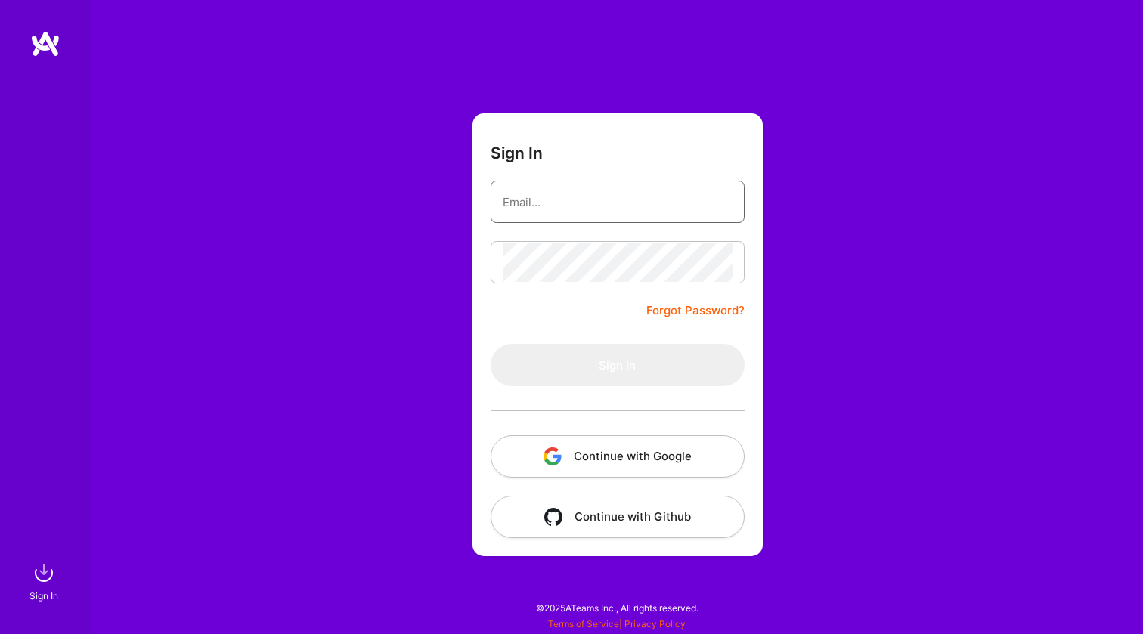
type input "[EMAIL_ADDRESS][DOMAIN_NAME]"
click at [617, 365] on button "Sign In" at bounding box center [618, 365] width 254 height 42
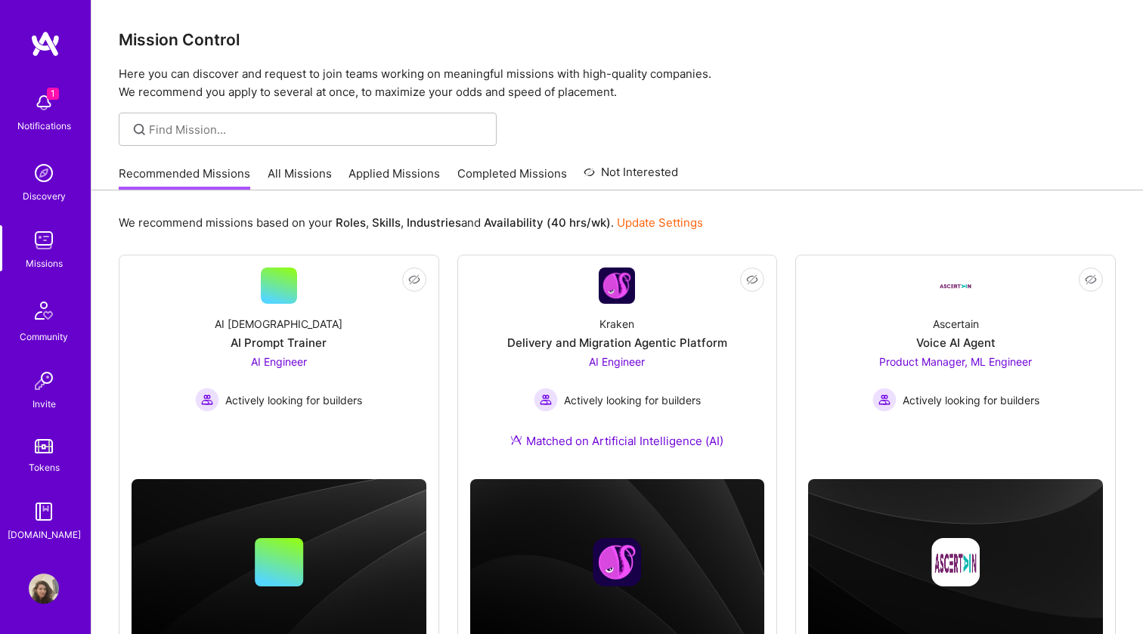
click at [37, 113] on img at bounding box center [44, 103] width 30 height 30
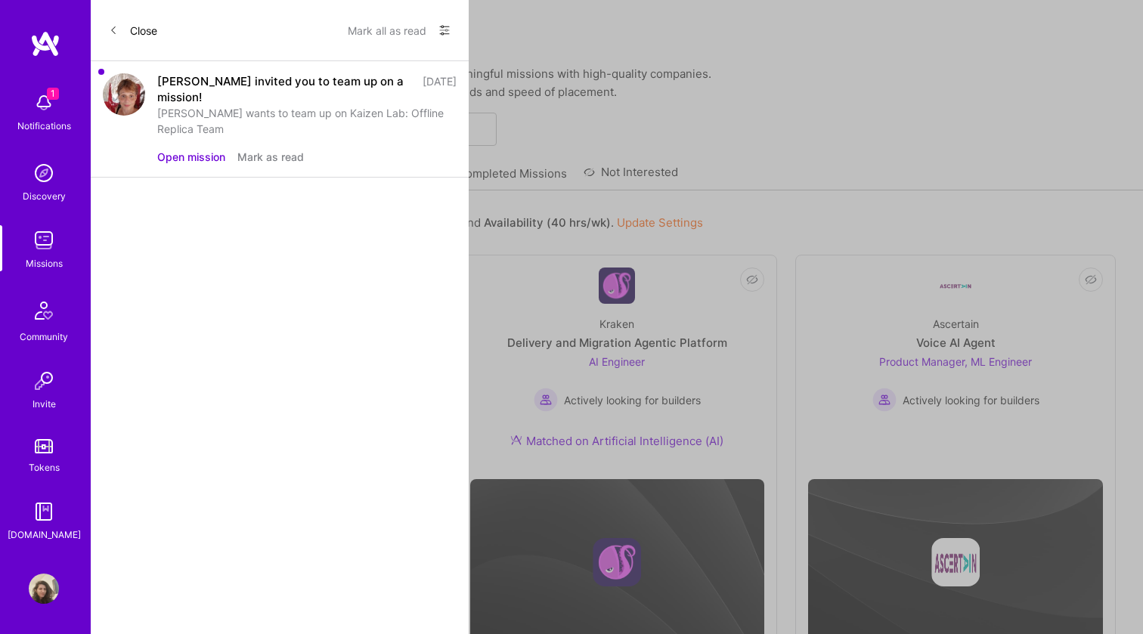
click at [203, 149] on button "Open mission" at bounding box center [191, 157] width 68 height 16
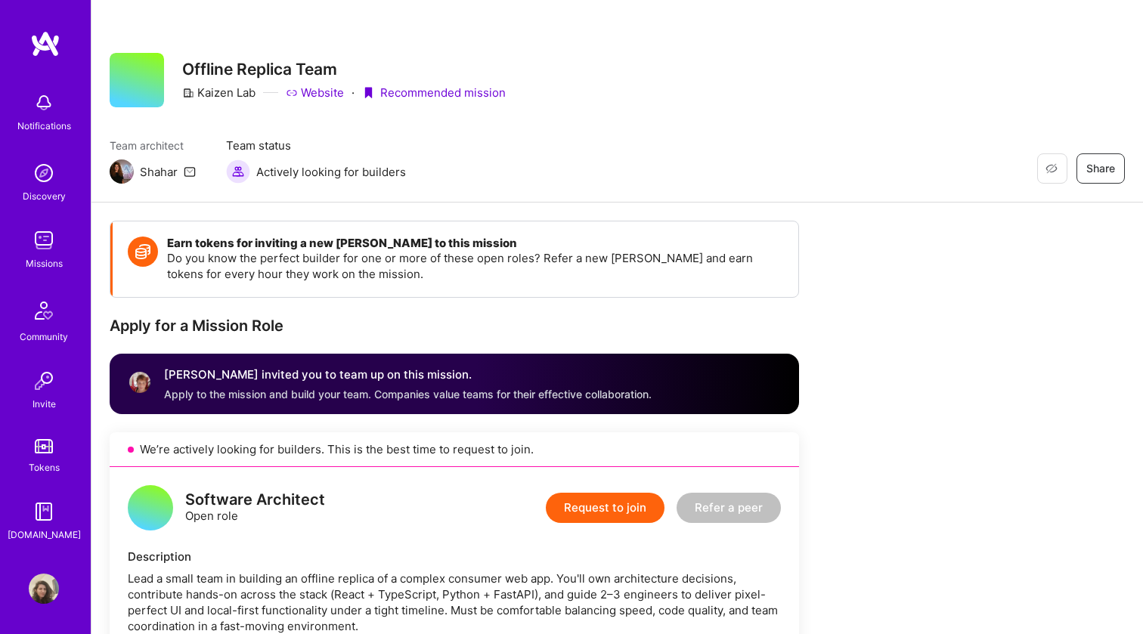
click at [45, 196] on div "Discovery" at bounding box center [44, 196] width 43 height 16
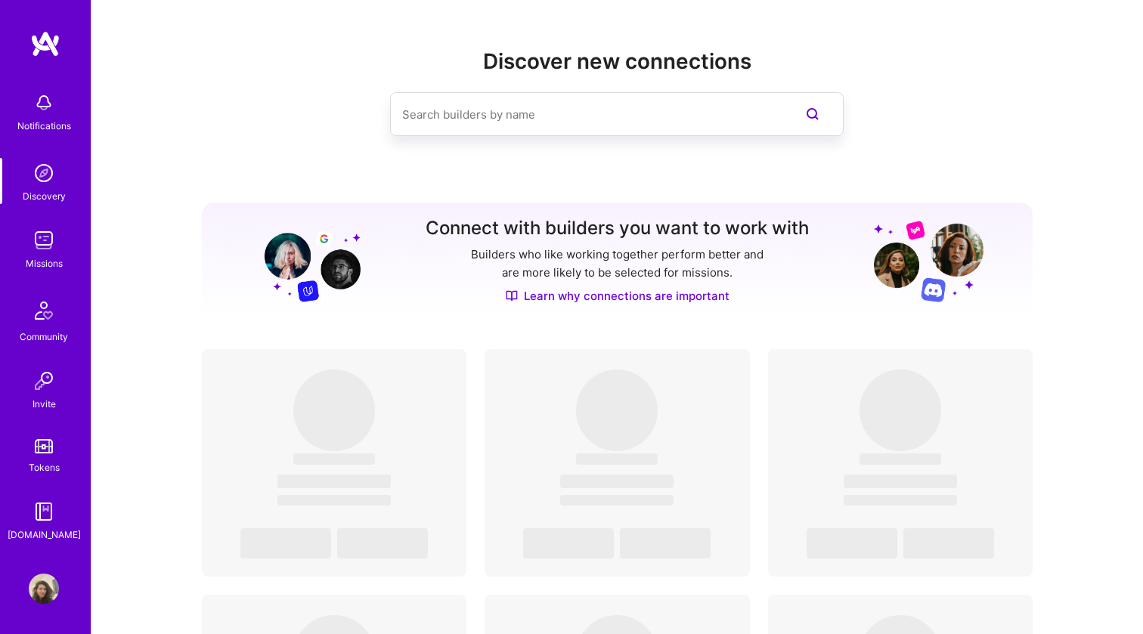
click at [33, 252] on img at bounding box center [44, 240] width 30 height 30
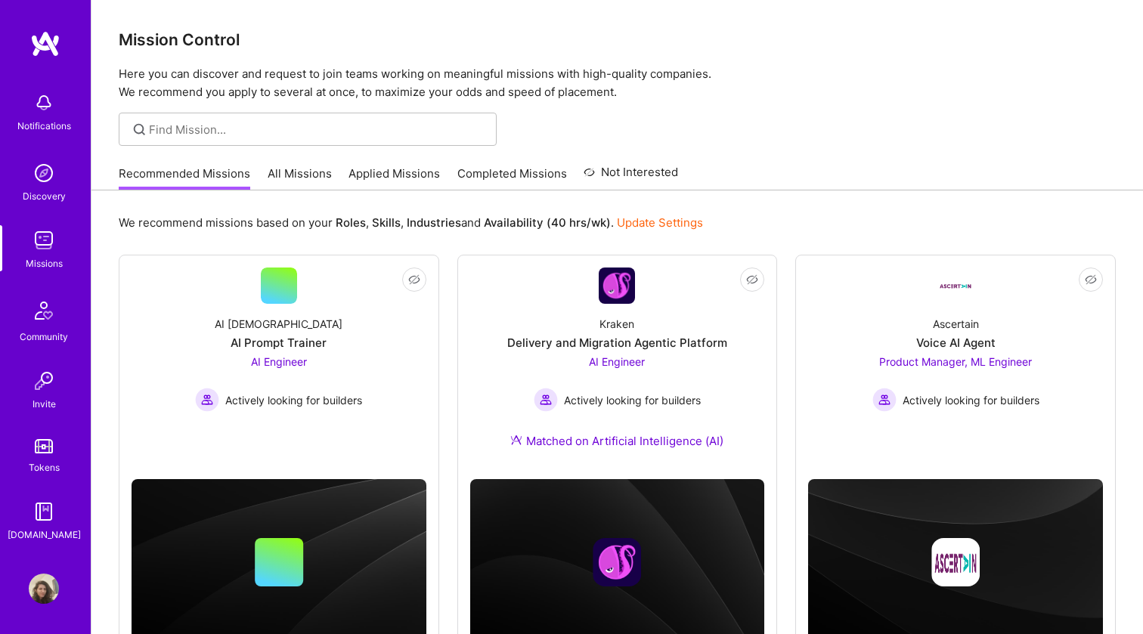
click at [284, 163] on div "Recommended Missions All Missions Applied Missions Completed Missions Not Inter…" at bounding box center [399, 173] width 560 height 33
click at [284, 169] on link "All Missions" at bounding box center [300, 178] width 64 height 25
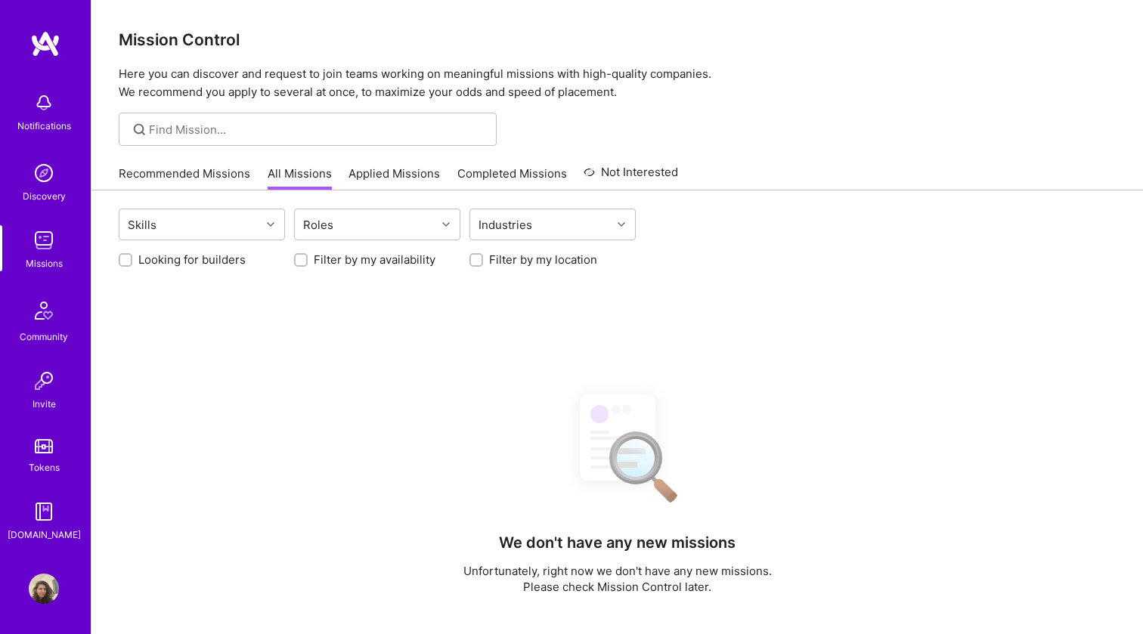
click at [126, 260] on input "Looking for builders" at bounding box center [127, 261] width 11 height 11
checkbox input "true"
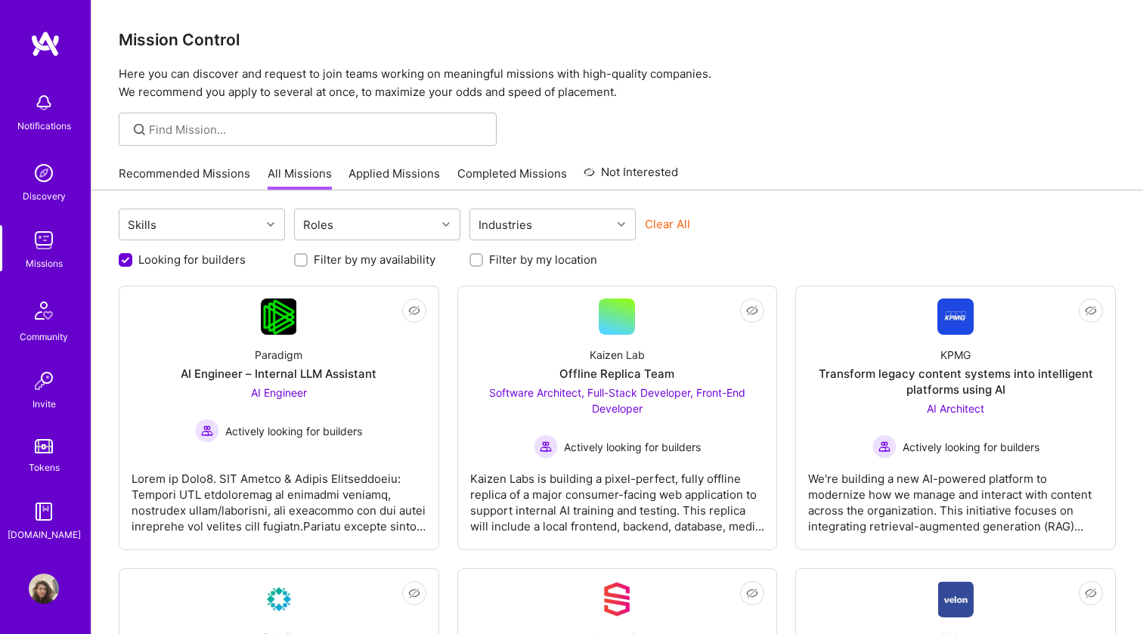
click at [473, 256] on input "Filter by my location" at bounding box center [478, 261] width 11 height 11
checkbox input "true"
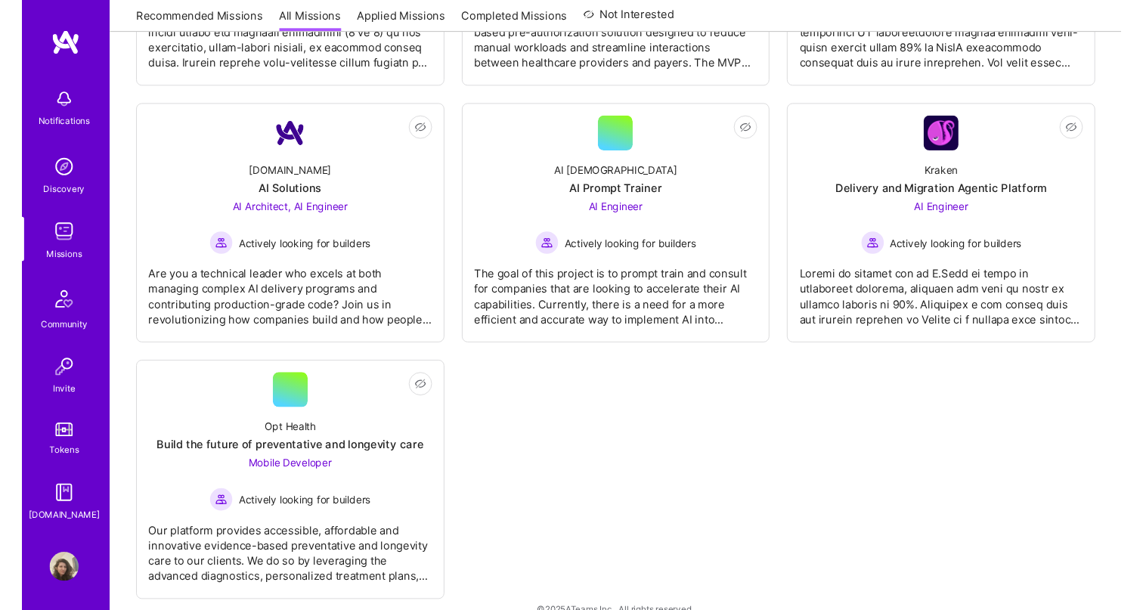
scroll to position [997, 0]
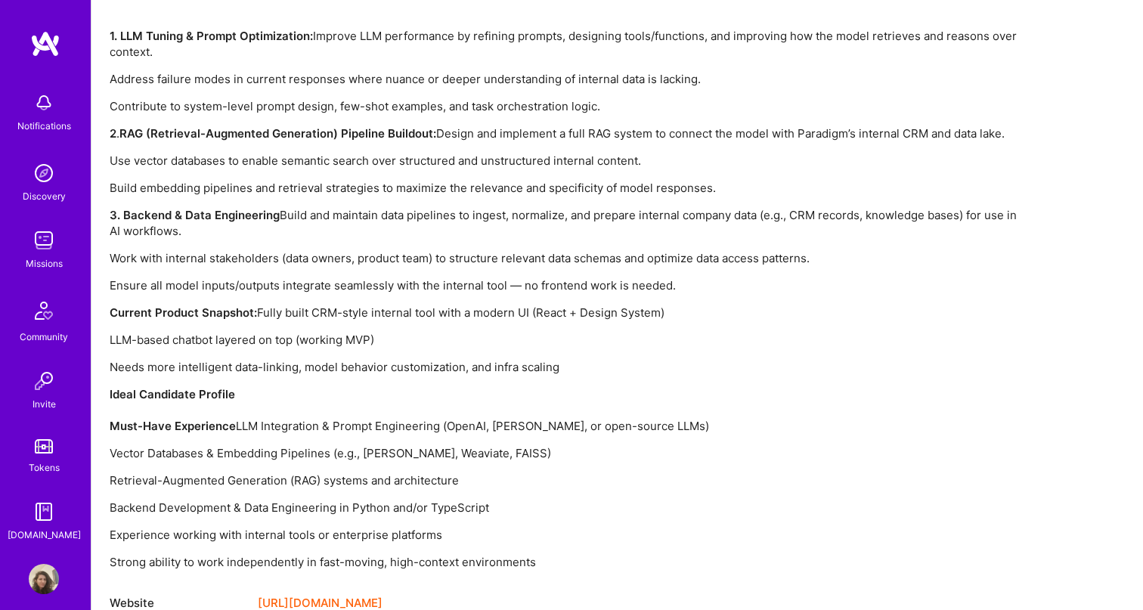
scroll to position [1109, 0]
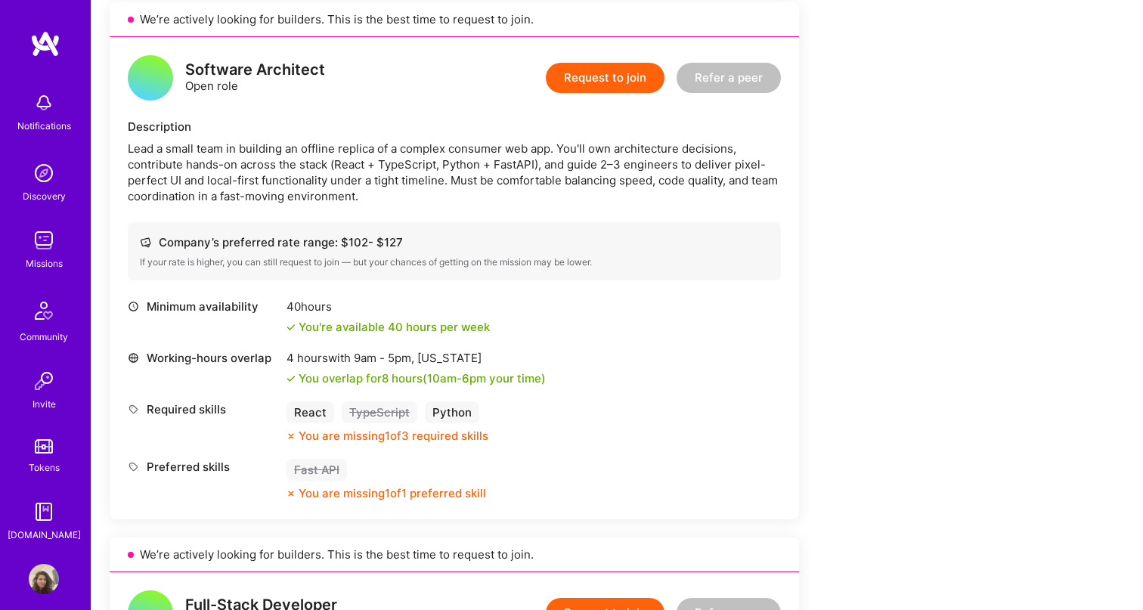
scroll to position [437, 0]
